Goal: Find specific page/section: Find specific page/section

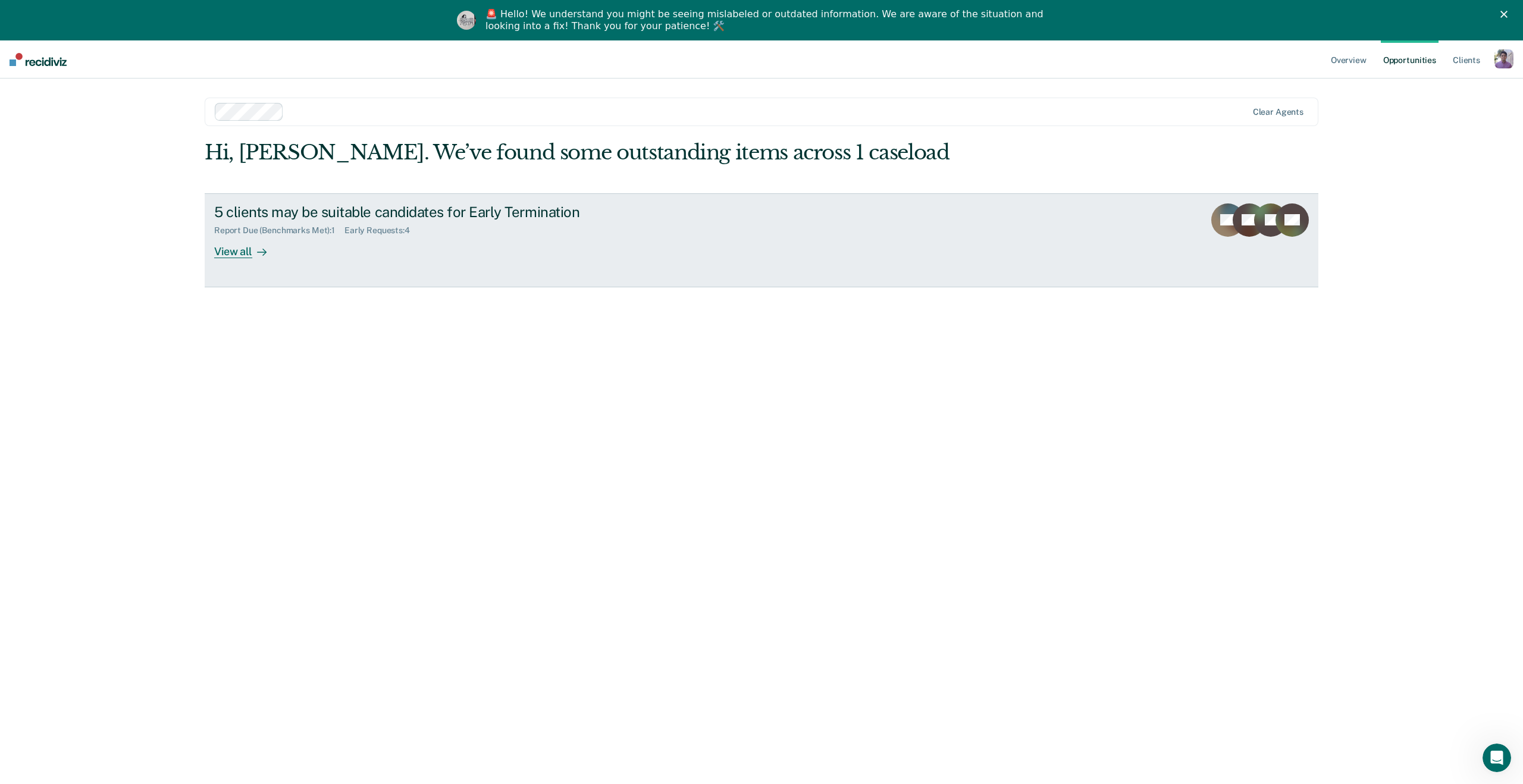
click at [235, 251] on div "View all" at bounding box center [248, 246] width 67 height 23
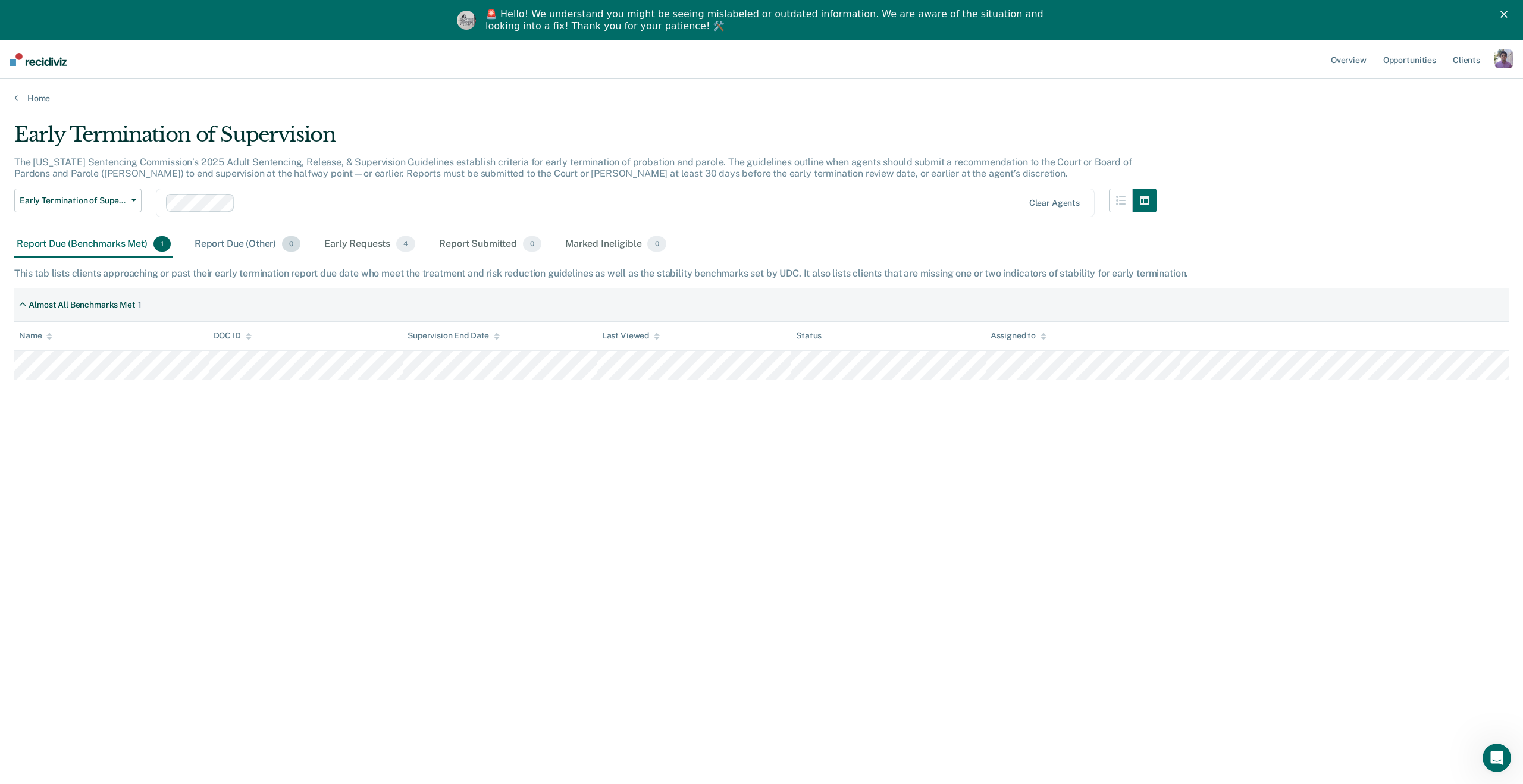
click at [235, 242] on div "Report Due (Other) 0" at bounding box center [248, 245] width 110 height 26
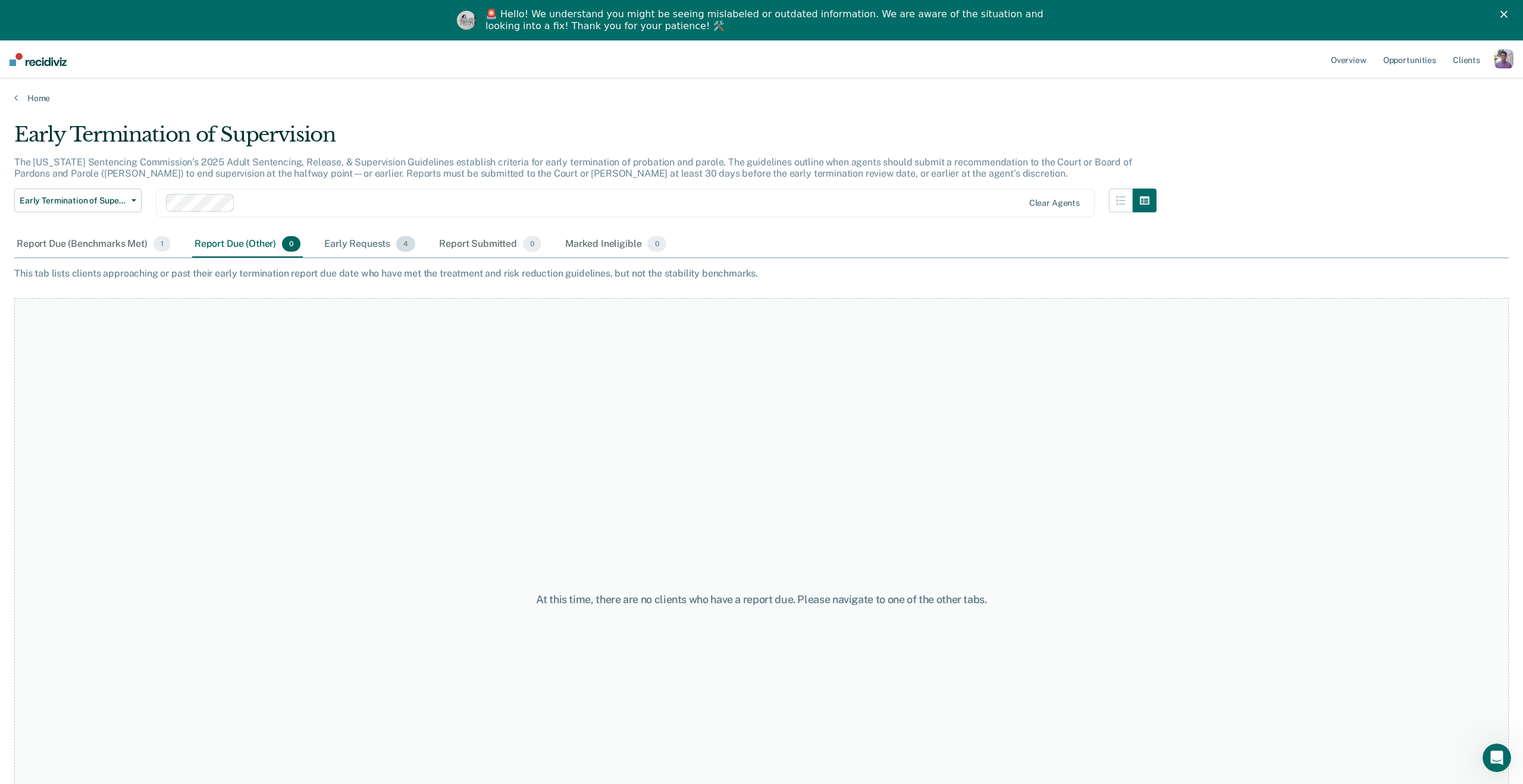
click at [363, 250] on div "Early Requests 4" at bounding box center [370, 245] width 96 height 26
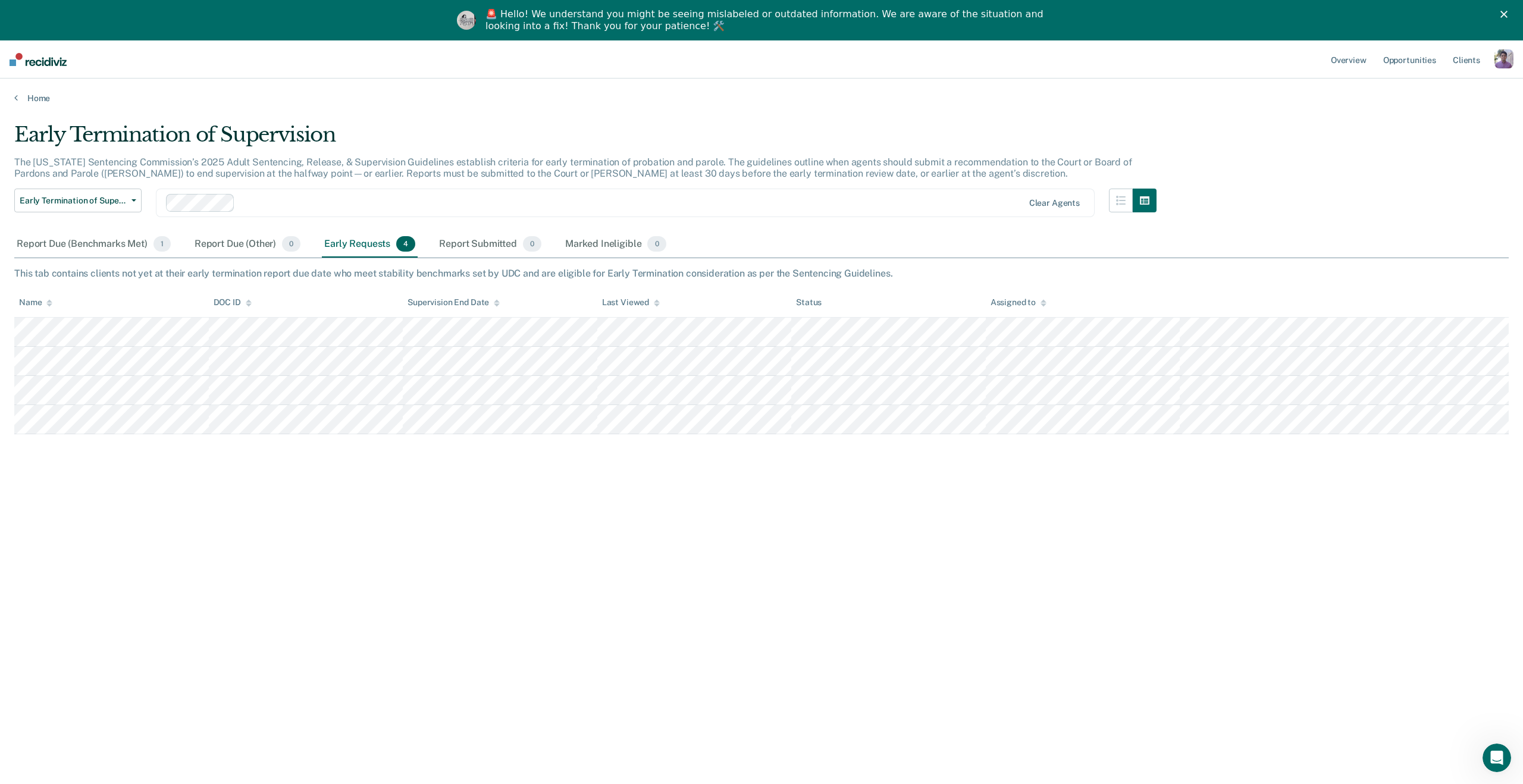
click at [395, 512] on div "Early Termination of Supervision The [US_STATE] Sentencing Commission’s 2025 Ad…" at bounding box center [762, 429] width 1495 height 613
click at [455, 239] on div "Report Submitted 0" at bounding box center [490, 245] width 107 height 26
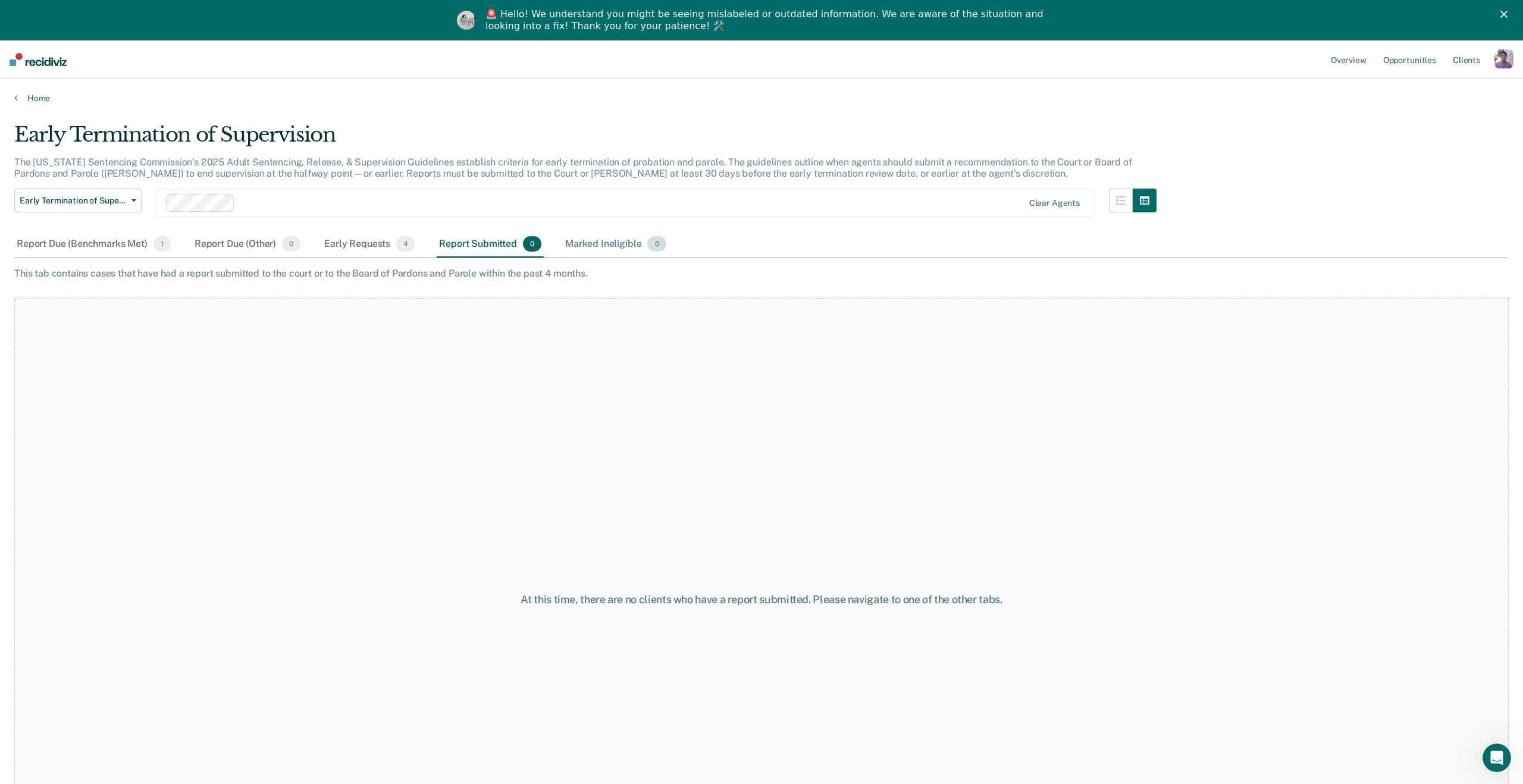
click at [586, 246] on div "Marked Ineligible 0" at bounding box center [616, 245] width 106 height 26
click at [462, 241] on div "Report Submitted 0" at bounding box center [490, 245] width 107 height 26
click at [373, 243] on div "Early Requests 4" at bounding box center [370, 245] width 96 height 26
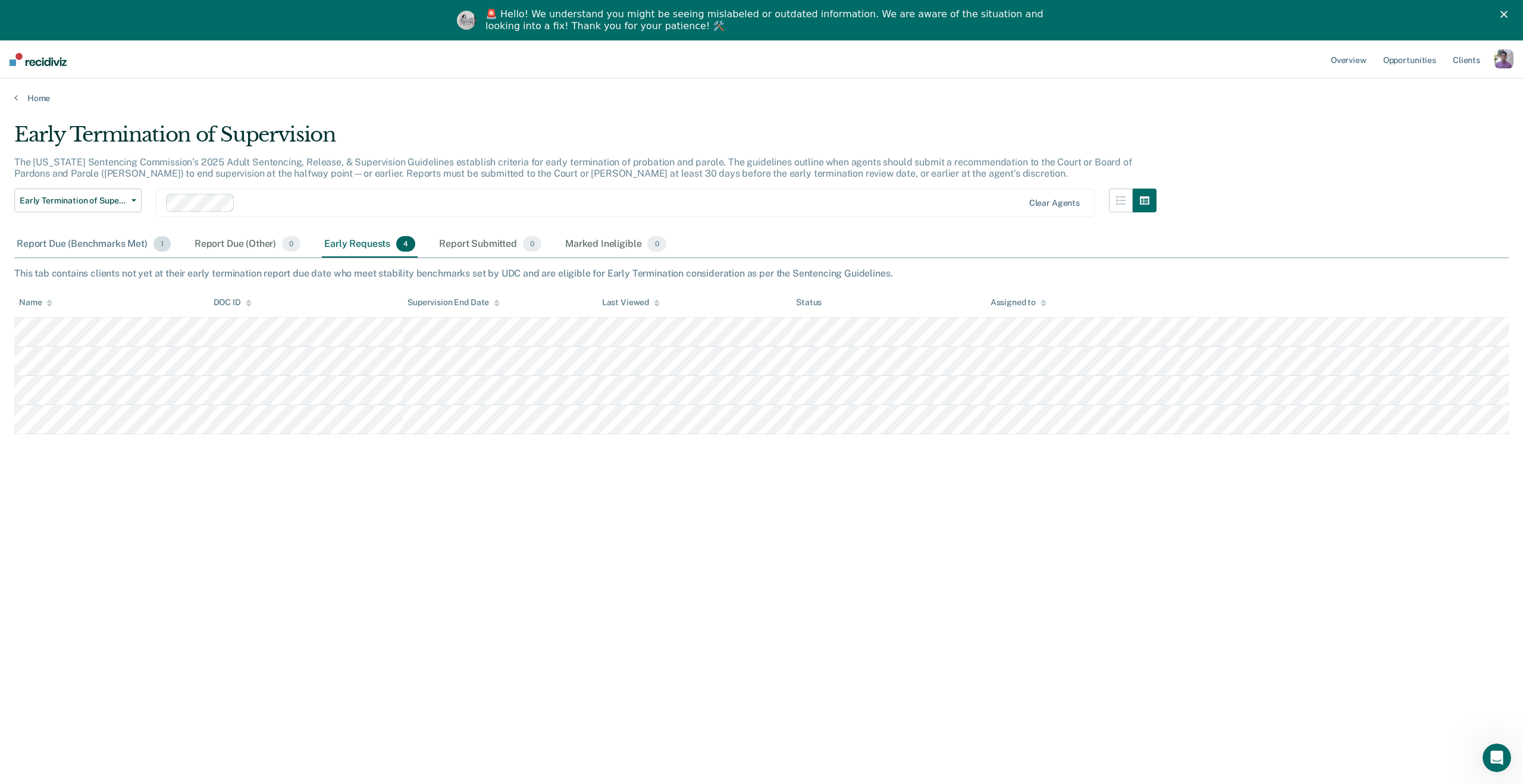
click at [81, 241] on div "Report Due (Benchmarks Met) 1" at bounding box center [94, 245] width 159 height 26
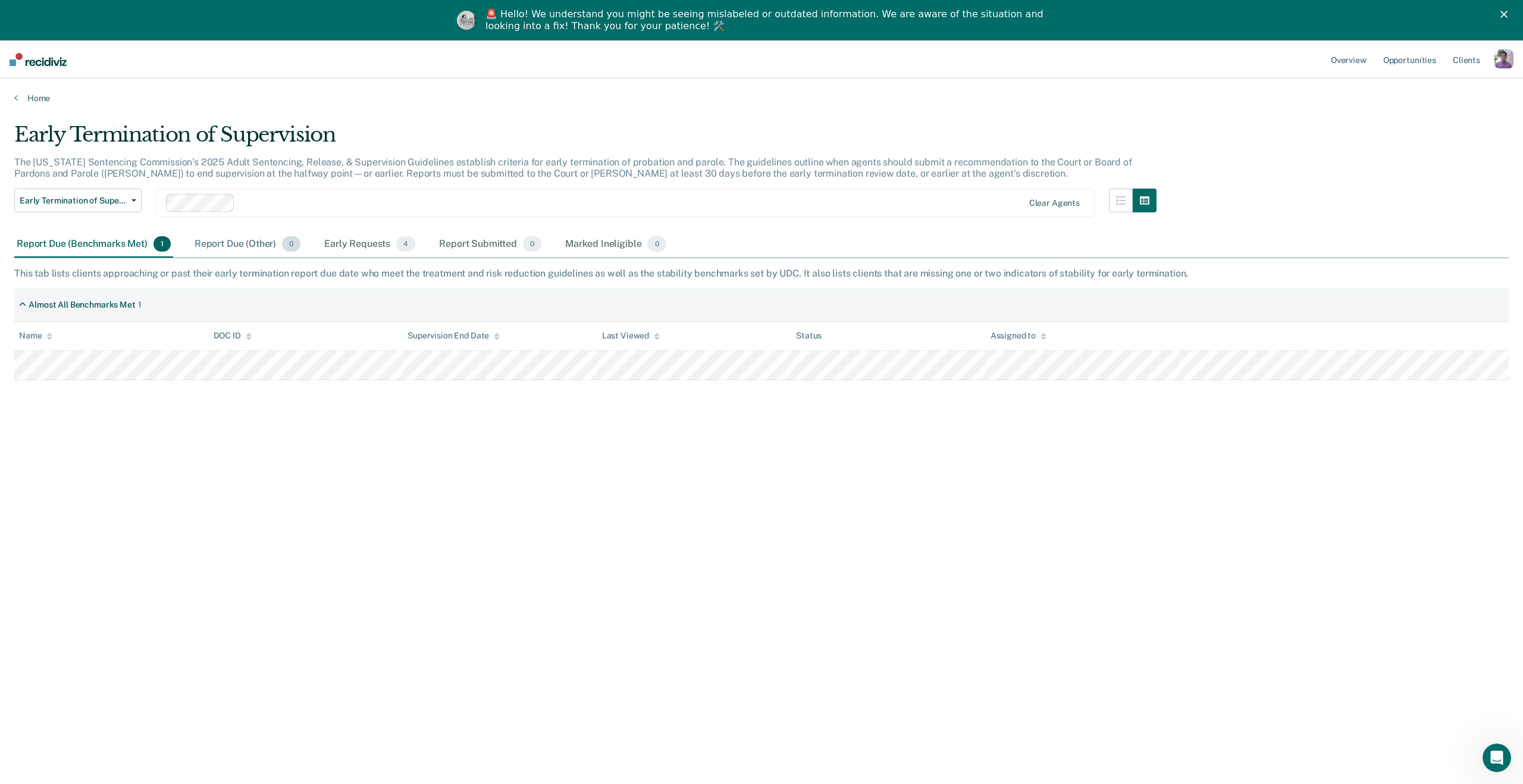
click at [254, 243] on div "Report Due (Other) 0" at bounding box center [248, 245] width 110 height 26
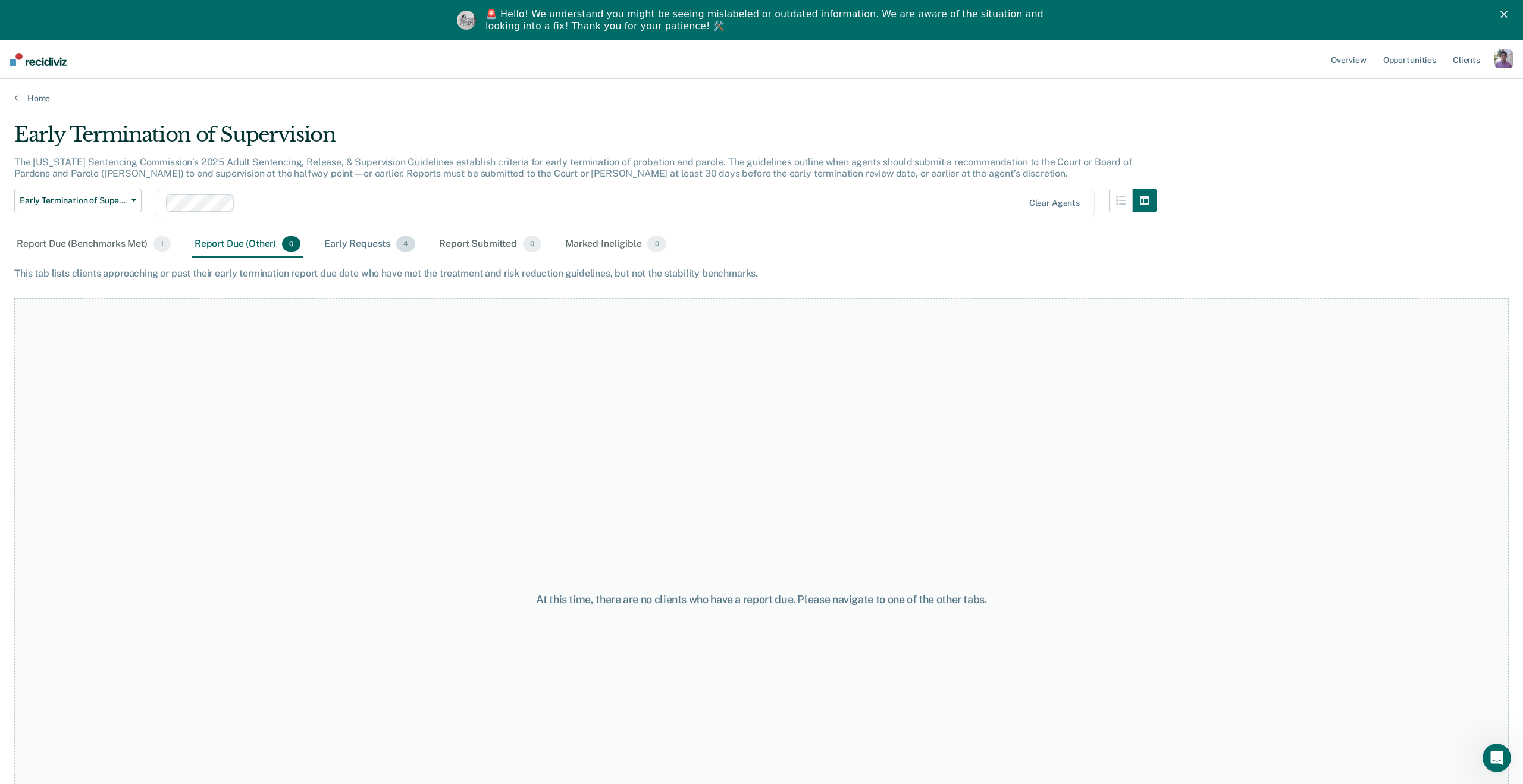
click at [355, 248] on div "Early Requests 4" at bounding box center [370, 245] width 96 height 26
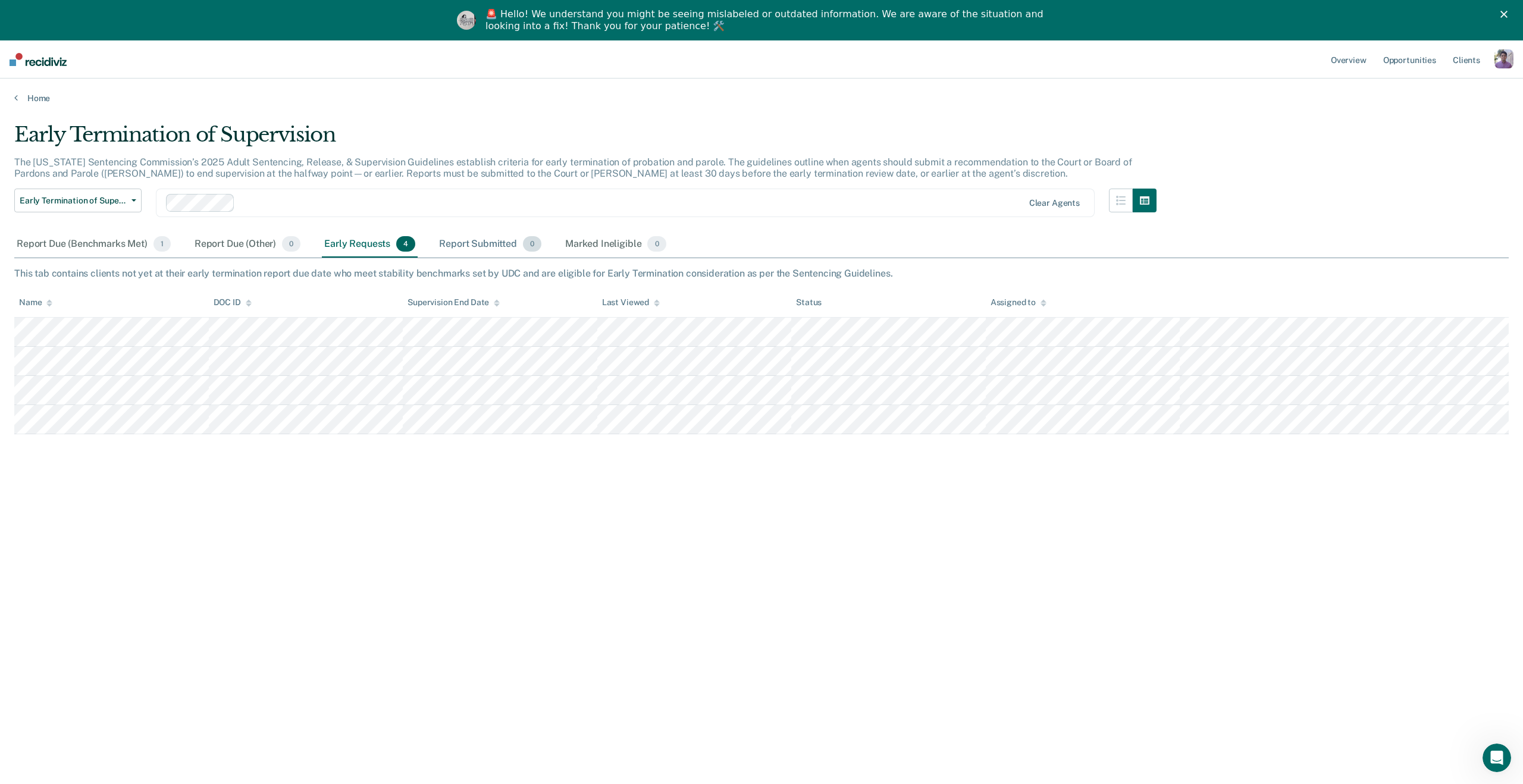
click at [468, 248] on div "Report Submitted 0" at bounding box center [490, 245] width 107 height 26
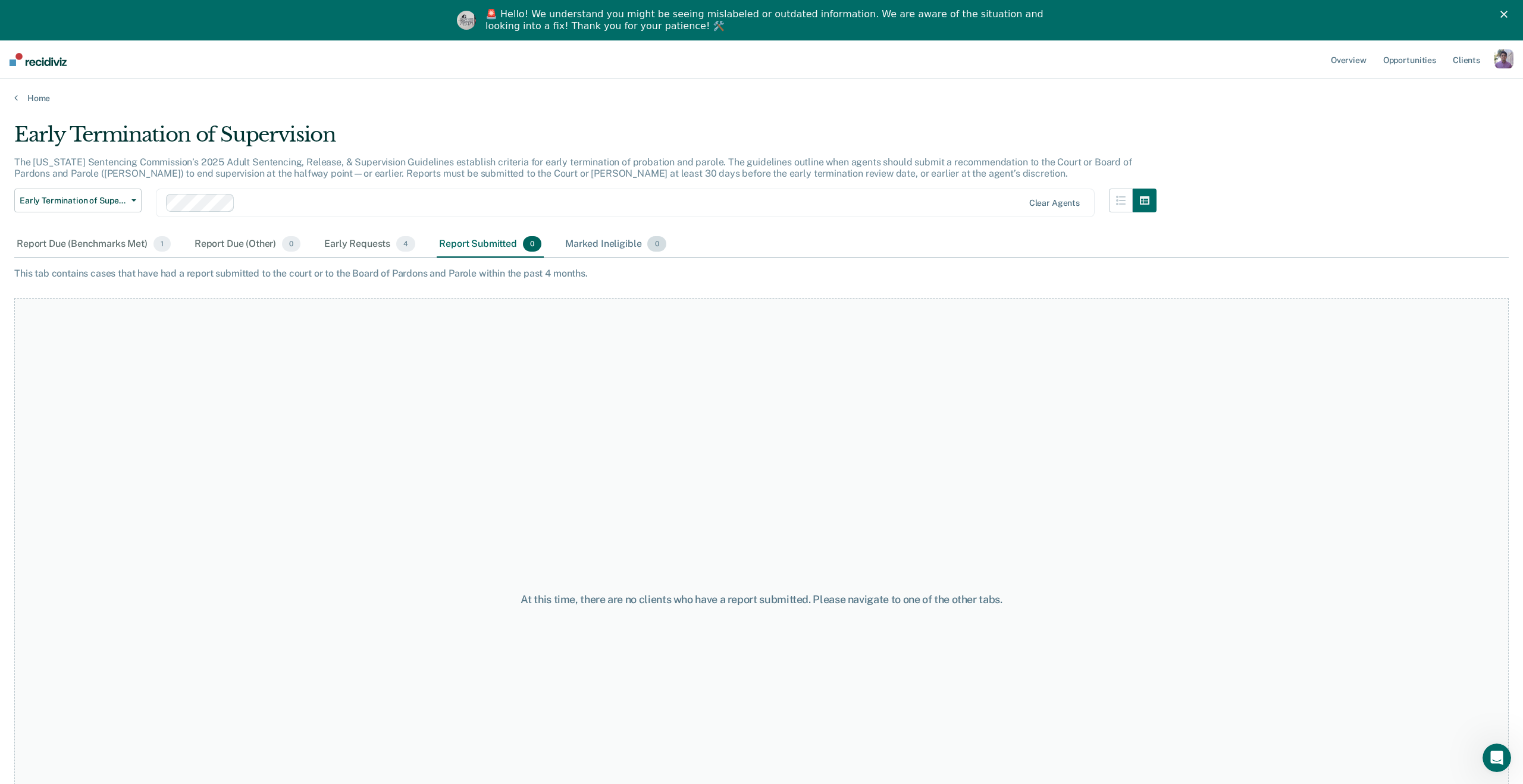
click at [634, 252] on div "Marked Ineligible 0" at bounding box center [616, 245] width 106 height 26
click at [348, 251] on div "Early Requests 4" at bounding box center [370, 245] width 96 height 26
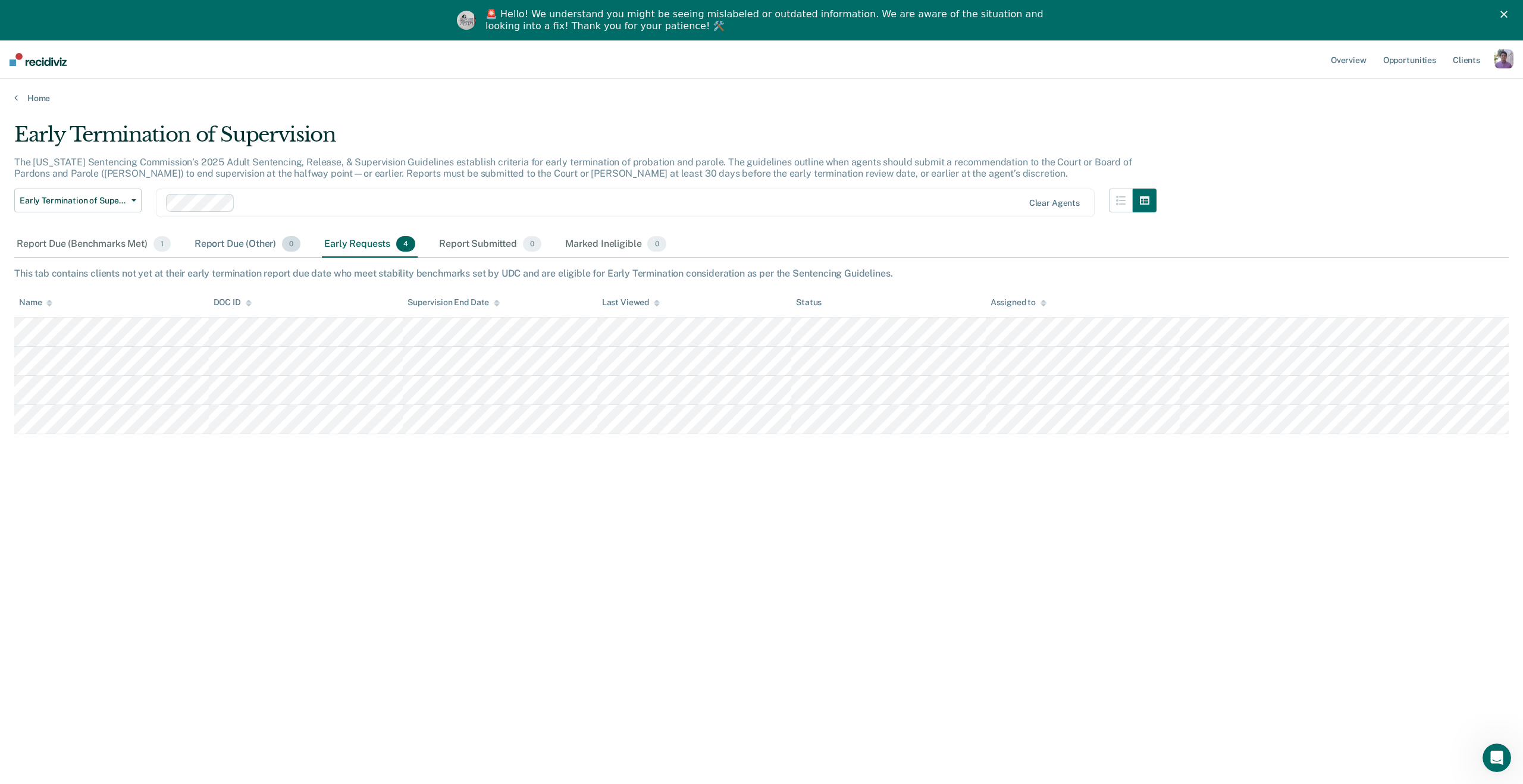
click at [254, 245] on div "Report Due (Other) 0" at bounding box center [248, 245] width 110 height 26
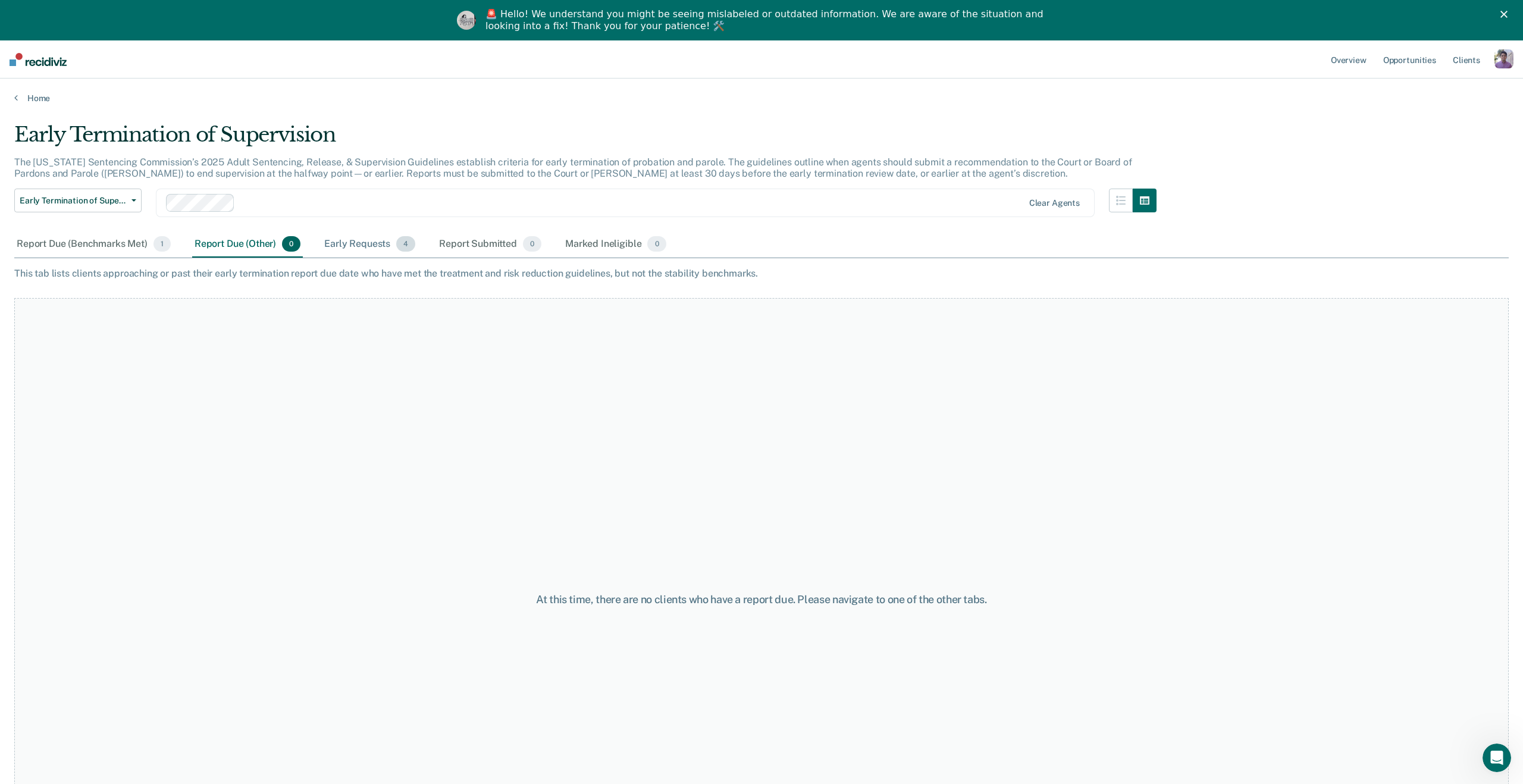
click at [348, 245] on div "Early Requests 4" at bounding box center [370, 245] width 96 height 26
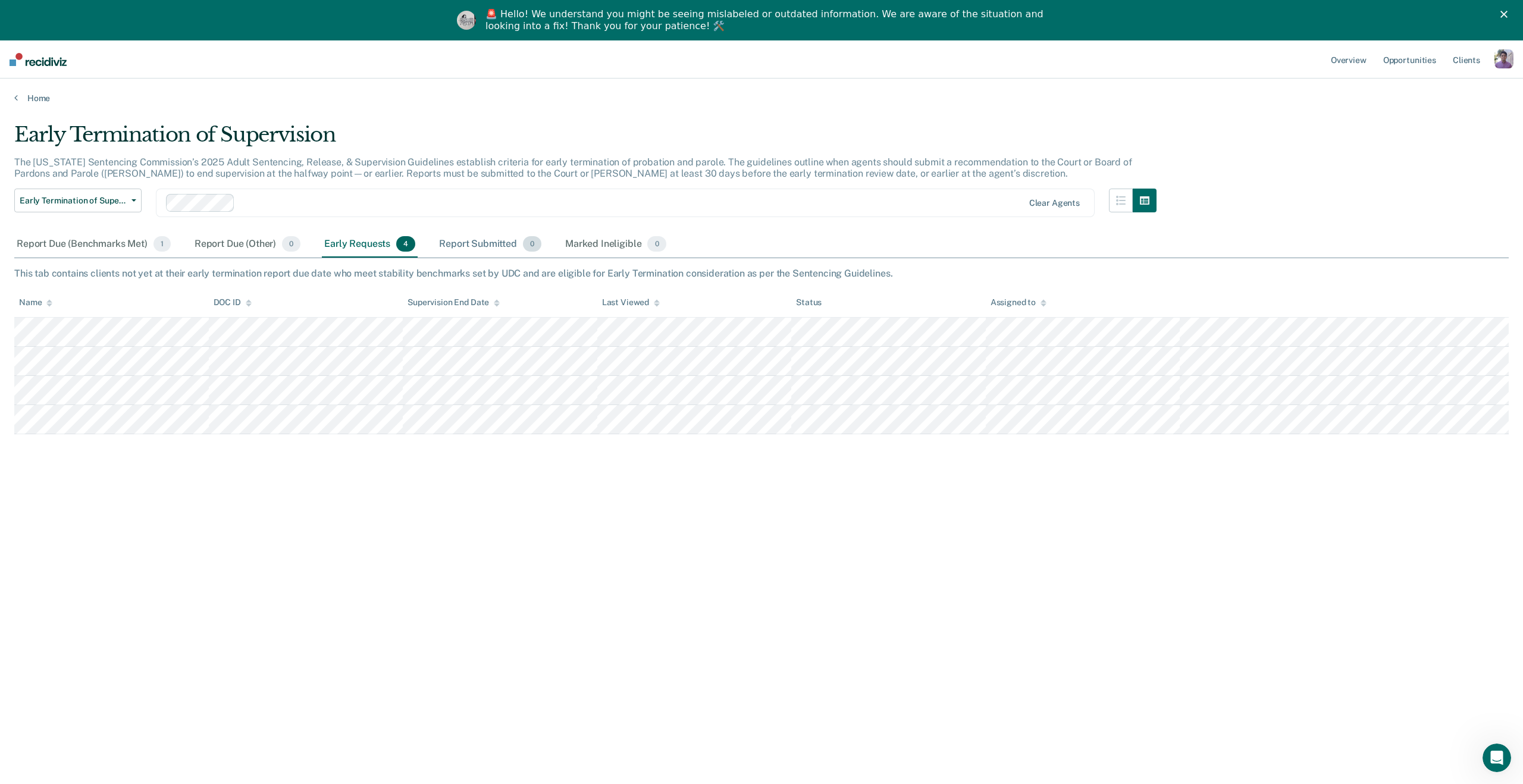
click at [520, 253] on div "Report Submitted 0" at bounding box center [490, 245] width 107 height 26
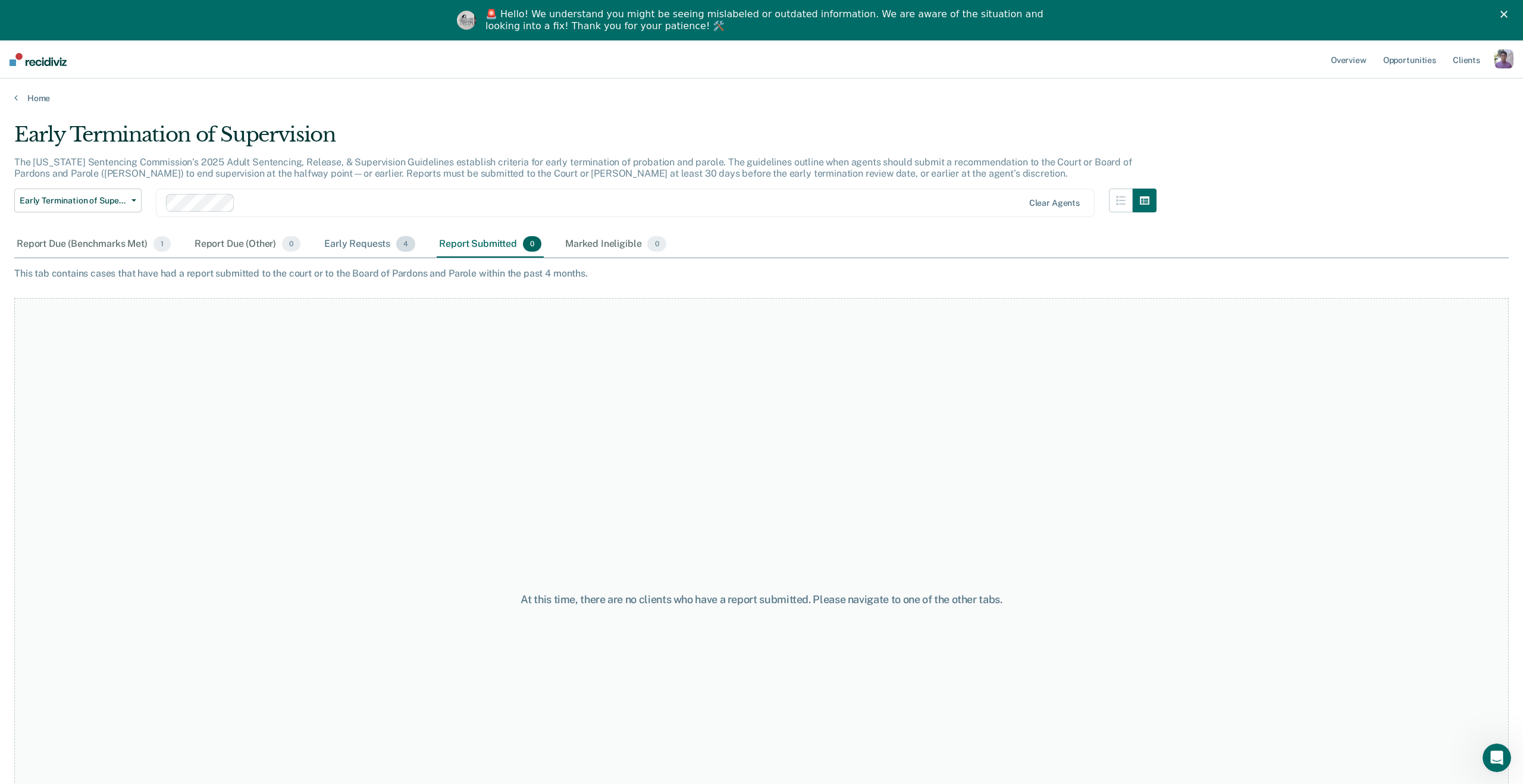
click at [344, 252] on div "Early Requests 4" at bounding box center [370, 245] width 96 height 26
